Goal: Navigation & Orientation: Find specific page/section

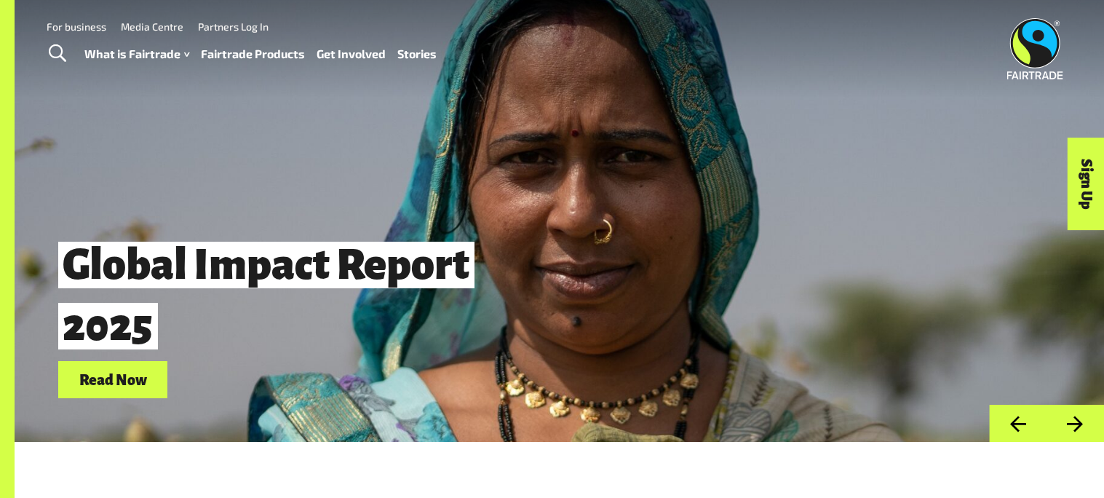
click at [254, 52] on link "Fairtrade Products" at bounding box center [253, 54] width 104 height 21
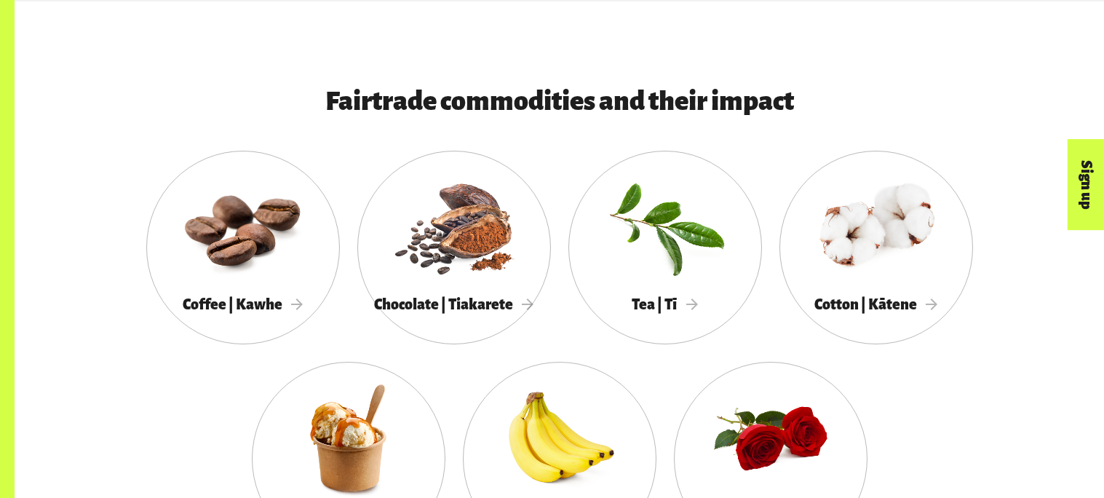
scroll to position [1285, 0]
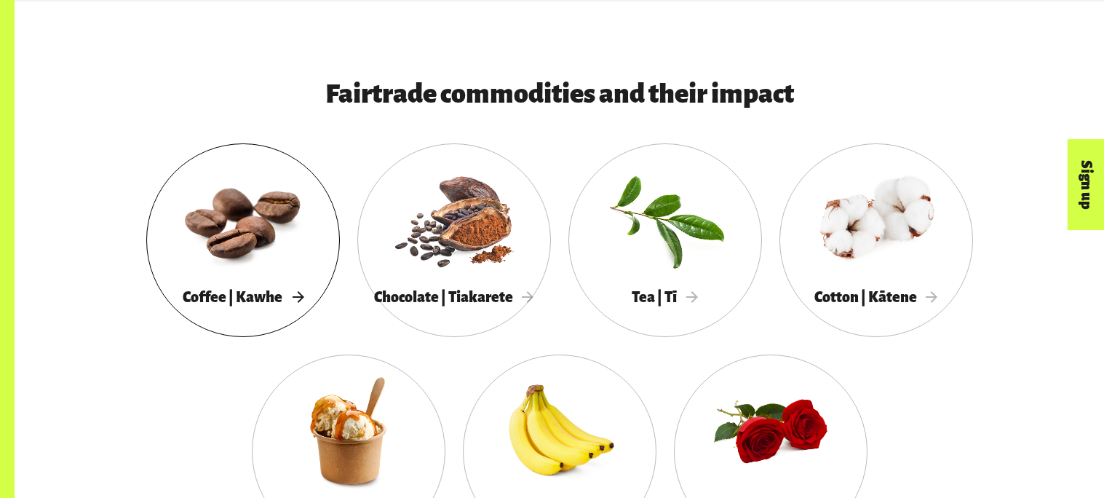
click at [241, 277] on div at bounding box center [243, 220] width 194 height 126
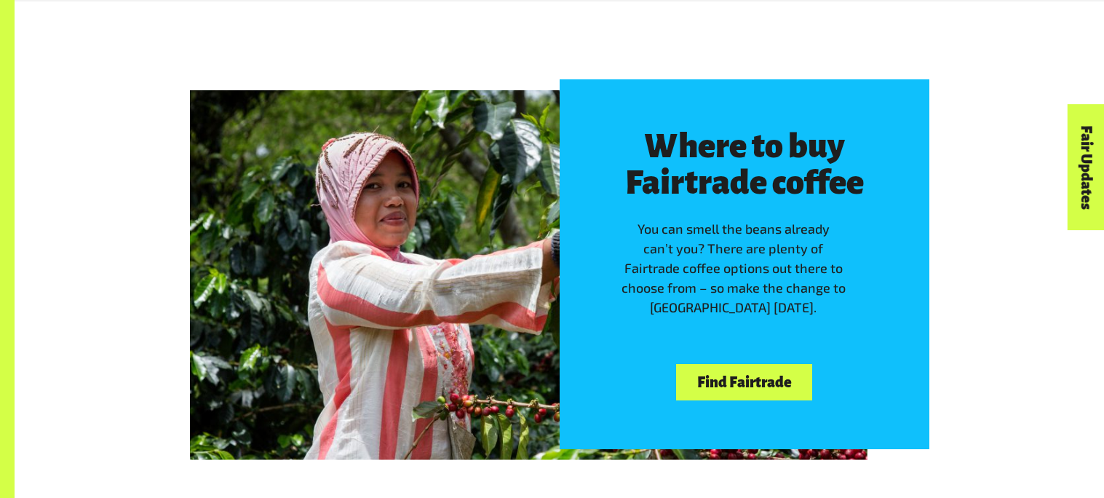
scroll to position [1469, 0]
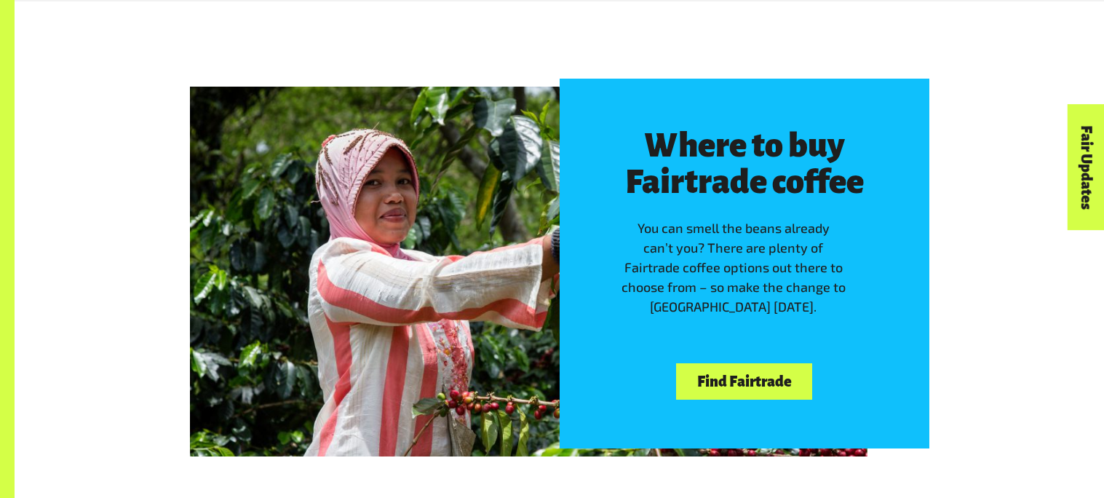
click at [735, 371] on link "Find Fairtrade" at bounding box center [744, 381] width 136 height 37
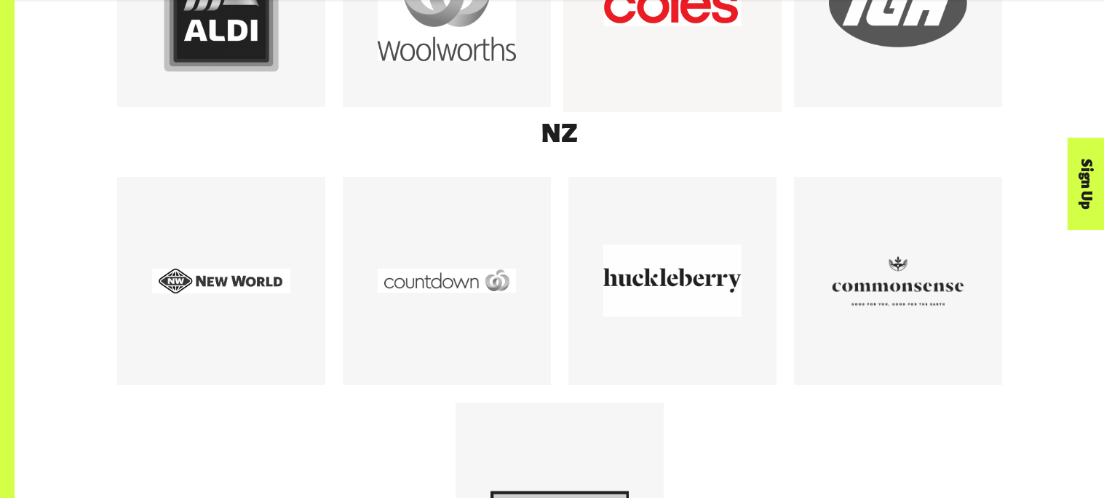
scroll to position [1110, 0]
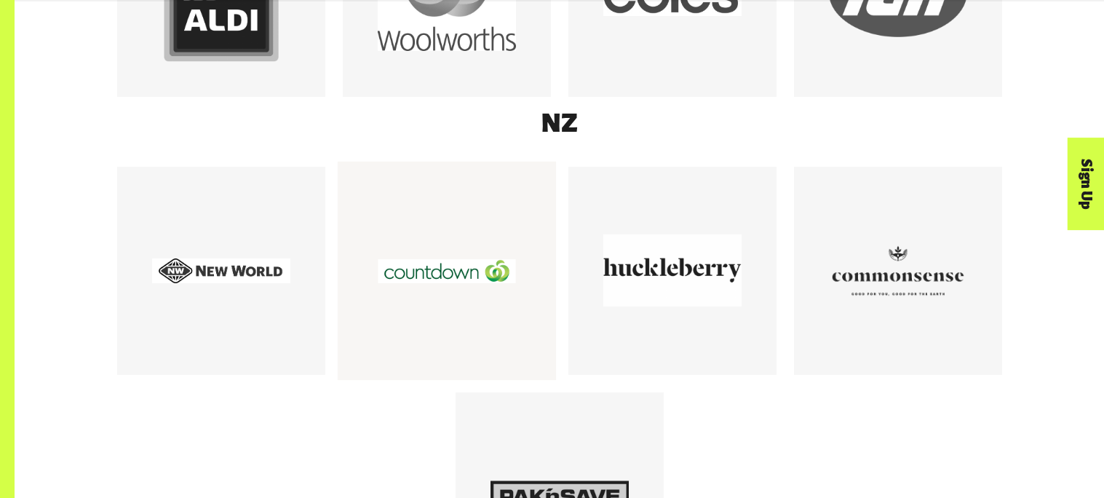
click at [460, 272] on div at bounding box center [447, 271] width 138 height 138
